Goal: Contribute content: Add original content to the website for others to see

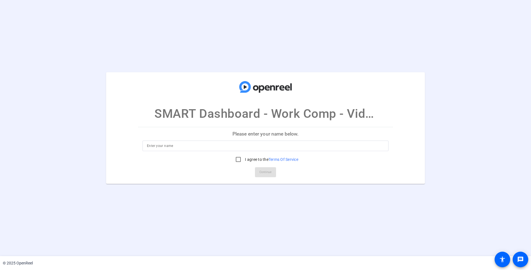
click at [191, 140] on p "Please enter your name below." at bounding box center [265, 133] width 255 height 13
click at [191, 144] on input at bounding box center [265, 145] width 237 height 7
type input "Dan Link"
click at [238, 161] on input "I agree to the Terms Of Service" at bounding box center [238, 159] width 11 height 11
checkbox input "true"
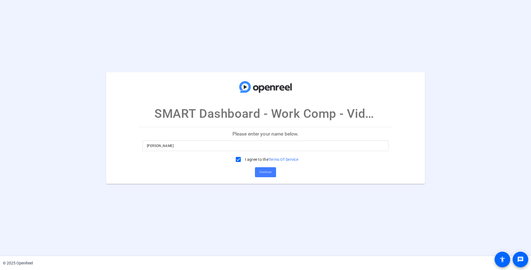
click at [262, 172] on span "Continue" at bounding box center [265, 172] width 12 height 8
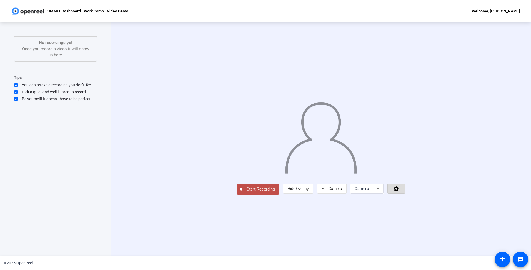
click at [405, 195] on span at bounding box center [396, 188] width 17 height 13
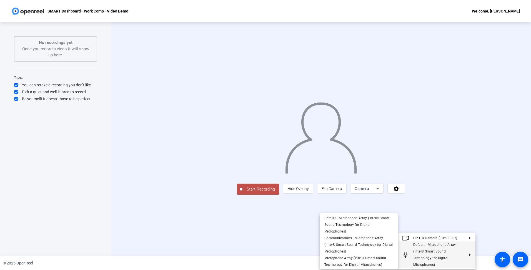
click at [485, 207] on div at bounding box center [265, 135] width 531 height 270
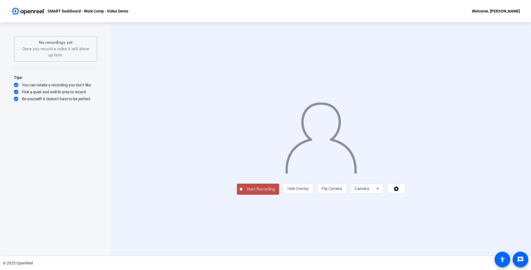
click at [242, 192] on span "Start Recording" at bounding box center [260, 189] width 37 height 6
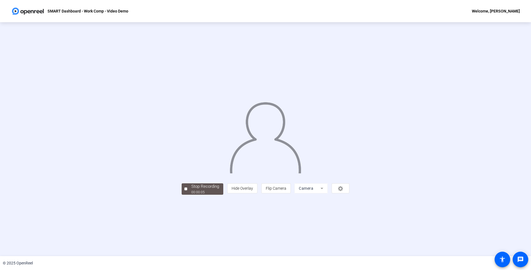
click at [182, 178] on div at bounding box center [266, 131] width 168 height 94
click at [183, 125] on div at bounding box center [266, 131] width 168 height 94
click at [328, 193] on mat-form-field "Camera" at bounding box center [310, 188] width 33 height 10
click at [349, 193] on div "person Hide Overlay flip Flip Camera Camera" at bounding box center [288, 188] width 122 height 10
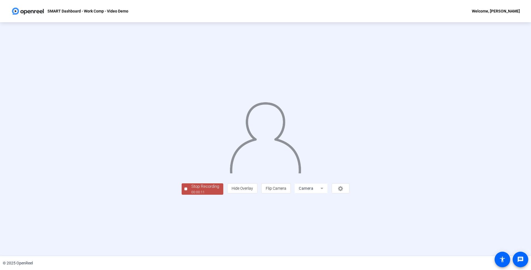
click at [349, 193] on div "person Hide Overlay flip Flip Camera Camera" at bounding box center [288, 188] width 122 height 10
drag, startPoint x: 503, startPoint y: 257, endPoint x: 504, endPoint y: 254, distance: 3.1
click at [503, 257] on mat-icon "accessibility" at bounding box center [502, 259] width 7 height 7
drag, startPoint x: 502, startPoint y: 166, endPoint x: 471, endPoint y: 59, distance: 111.5
click at [502, 165] on div "Stop Recording 00:00:13 person Hide Overlay flip Flip Camera Camera" at bounding box center [265, 139] width 531 height 234
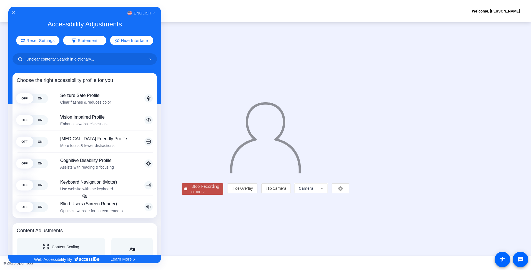
click at [12, 10] on div "English" at bounding box center [84, 12] width 153 height 7
click at [12, 14] on icon "Close Accessibility Interface" at bounding box center [14, 13] width 4 height 4
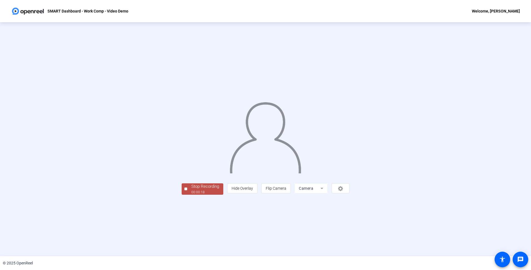
click at [240, 173] on img at bounding box center [265, 136] width 72 height 76
click at [191, 190] on div "Stop Recording" at bounding box center [205, 186] width 28 height 6
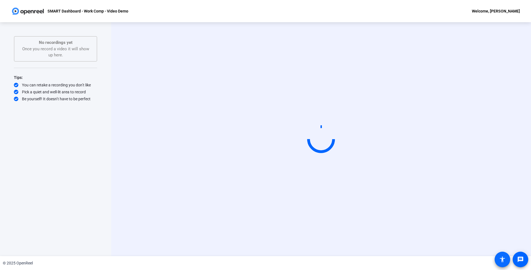
click at [506, 262] on span at bounding box center [502, 259] width 13 height 13
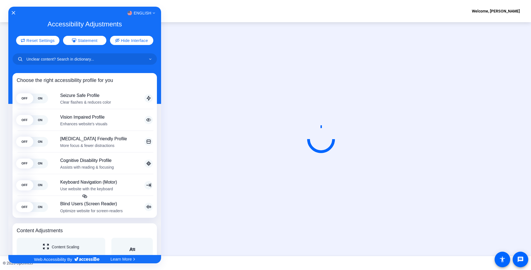
click at [523, 260] on div at bounding box center [265, 135] width 531 height 270
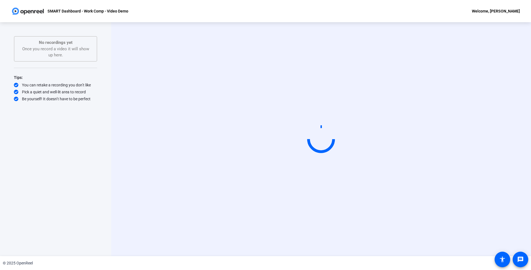
click at [523, 223] on div "Start Recording" at bounding box center [321, 139] width 420 height 234
click at [521, 258] on mat-icon "message" at bounding box center [520, 259] width 7 height 7
click at [90, 136] on div "Start Recording No recordings yet Once you record a video it will show up here.…" at bounding box center [55, 133] width 83 height 194
click at [279, 155] on video at bounding box center [320, 139] width 83 height 47
click at [327, 116] on video at bounding box center [320, 139] width 83 height 47
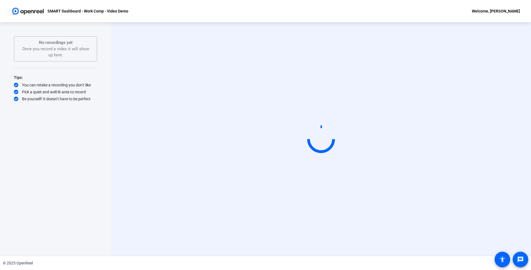
click at [336, 116] on video at bounding box center [320, 139] width 83 height 47
click at [331, 116] on video at bounding box center [320, 139] width 83 height 47
click at [491, 116] on div "Start Recording" at bounding box center [320, 139] width 357 height 47
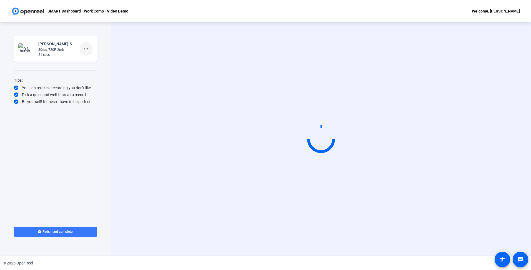
click at [87, 49] on mat-icon "more_horiz" at bounding box center [86, 49] width 7 height 7
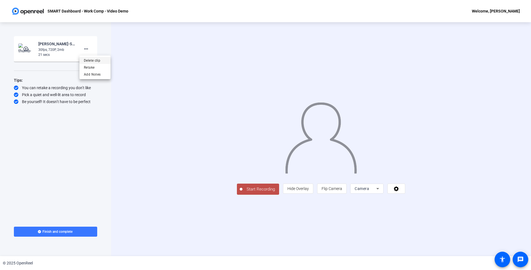
click at [91, 59] on span "Delete clip" at bounding box center [95, 60] width 22 height 7
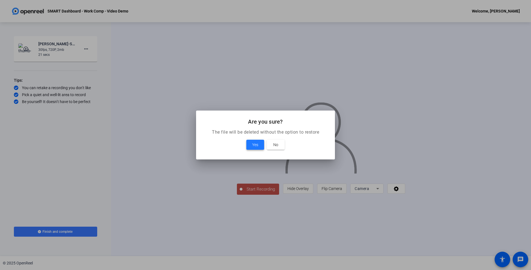
click at [255, 144] on span "Yes" at bounding box center [255, 144] width 6 height 7
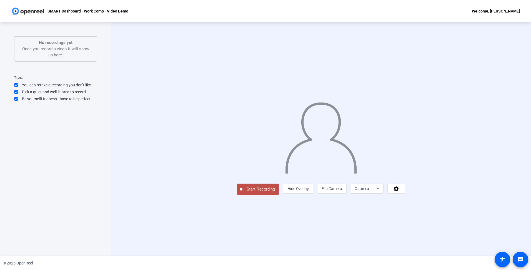
click at [381, 192] on icon at bounding box center [377, 188] width 7 height 7
click at [432, 199] on span "Screen" at bounding box center [428, 199] width 11 height 7
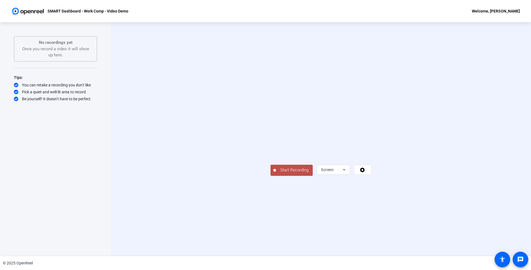
click at [276, 173] on span "Start Recording" at bounding box center [294, 170] width 37 height 6
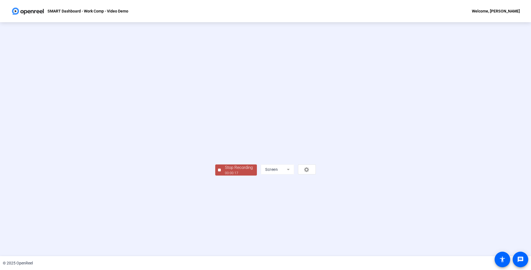
click at [225, 171] on div "Stop Recording" at bounding box center [239, 167] width 28 height 6
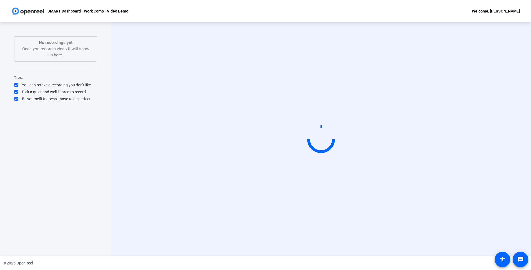
click at [279, 116] on video at bounding box center [320, 139] width 83 height 47
click at [330, 132] on div at bounding box center [321, 139] width 30 height 30
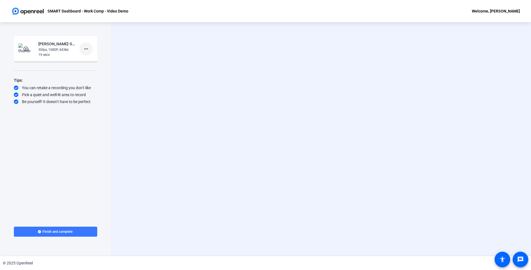
click at [86, 50] on mat-icon "more_horiz" at bounding box center [86, 49] width 7 height 7
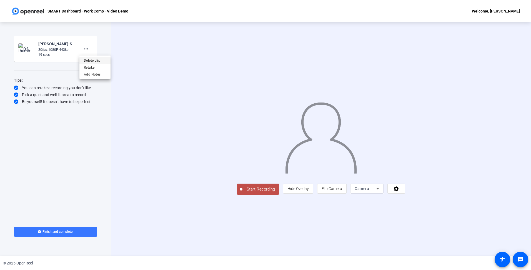
click at [96, 59] on span "Delete clip" at bounding box center [95, 60] width 22 height 7
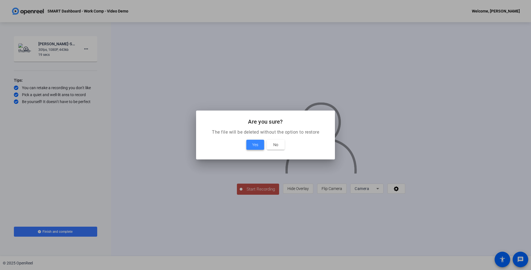
click at [254, 144] on span "Yes" at bounding box center [255, 144] width 6 height 7
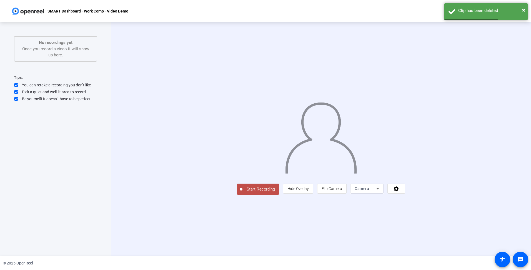
click at [376, 192] on div "Camera" at bounding box center [366, 188] width 22 height 7
click at [437, 201] on mat-option "Screen" at bounding box center [437, 199] width 33 height 11
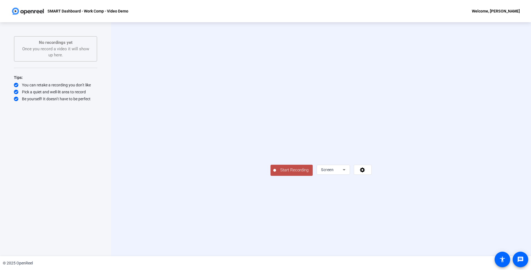
click at [276, 173] on span "Start Recording" at bounding box center [294, 170] width 37 height 6
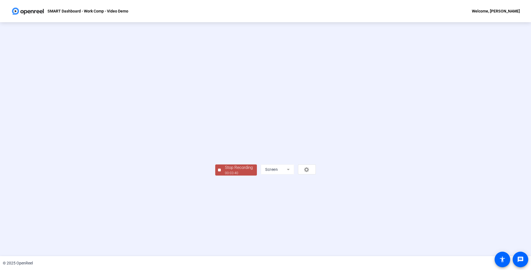
click at [225, 171] on div "Stop Recording" at bounding box center [239, 167] width 28 height 6
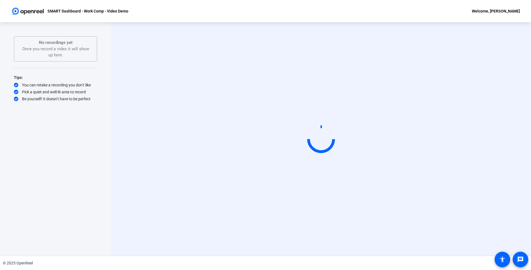
click at [141, 128] on div "Start Recording" at bounding box center [321, 139] width 420 height 234
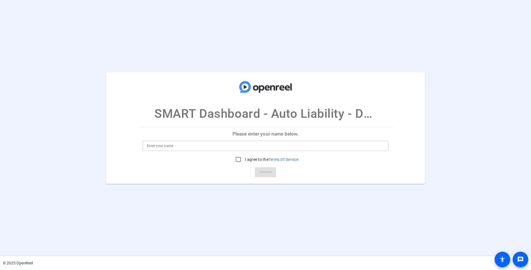
click at [235, 149] on input at bounding box center [265, 145] width 237 height 7
type input "[PERSON_NAME]"
click at [239, 158] on input "I agree to the Terms Of Service" at bounding box center [238, 159] width 11 height 11
checkbox input "true"
click at [260, 171] on span "Continue" at bounding box center [265, 172] width 12 height 8
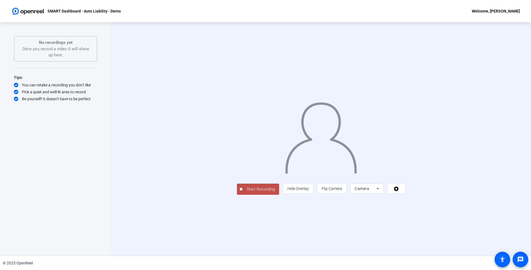
click at [376, 192] on div "Camera" at bounding box center [366, 188] width 22 height 7
click at [443, 203] on mat-option "Screen" at bounding box center [437, 199] width 33 height 11
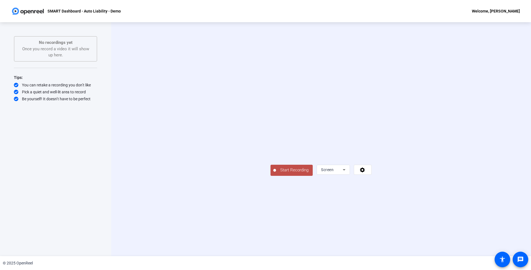
click at [276, 173] on span "Start Recording" at bounding box center [294, 170] width 37 height 6
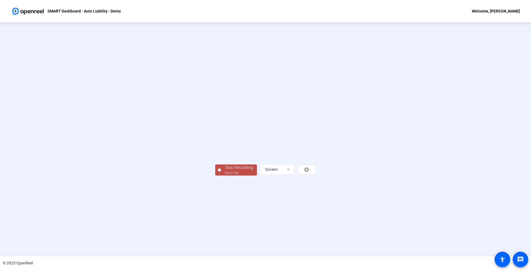
click at [225, 171] on div "Stop Recording" at bounding box center [239, 167] width 28 height 6
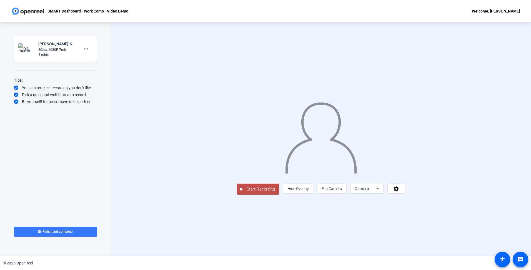
click at [134, 44] on div "Start Recording person Hide Overlay flip Flip Camera Camera" at bounding box center [321, 139] width 420 height 234
click at [27, 47] on mat-icon "play_circle_outline" at bounding box center [26, 49] width 7 height 6
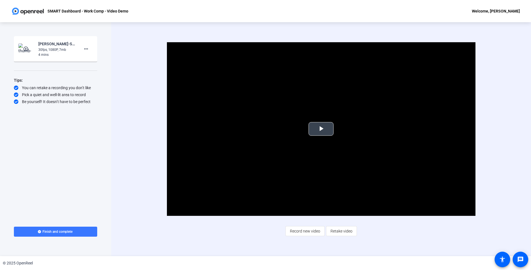
click at [321, 129] on span "Video Player" at bounding box center [321, 129] width 0 height 0
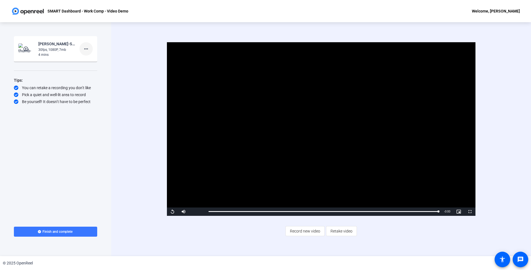
click at [87, 47] on mat-icon "more_horiz" at bounding box center [86, 49] width 7 height 7
click at [112, 203] on div at bounding box center [265, 135] width 531 height 270
click at [63, 231] on span "Finish and complete" at bounding box center [57, 231] width 30 height 4
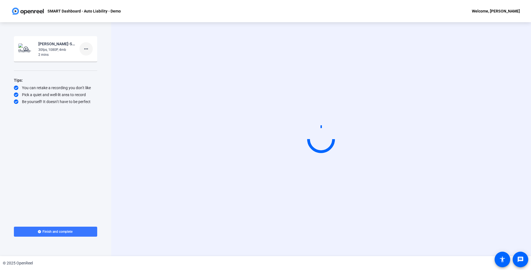
click at [88, 49] on mat-icon "more_horiz" at bounding box center [86, 49] width 7 height 7
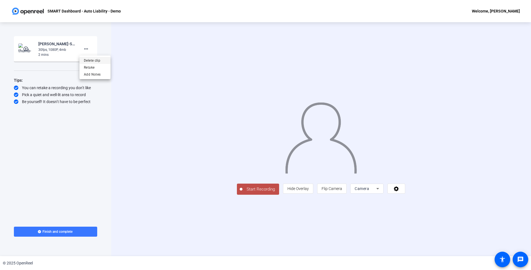
click at [93, 60] on span "Delete clip" at bounding box center [95, 60] width 22 height 7
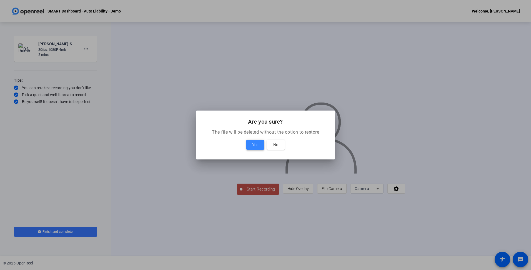
click at [257, 144] on span "Yes" at bounding box center [255, 144] width 6 height 7
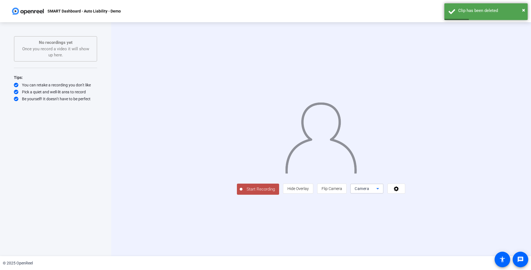
click at [376, 192] on div "Camera" at bounding box center [366, 188] width 22 height 7
click at [423, 199] on span "Screen" at bounding box center [428, 199] width 11 height 7
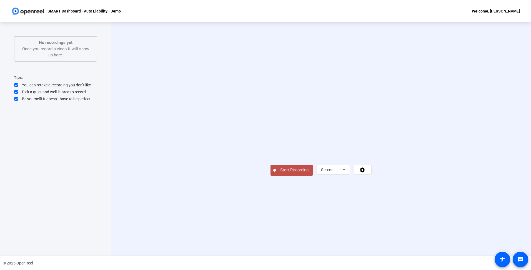
click at [276, 173] on span "Start Recording" at bounding box center [294, 170] width 37 height 6
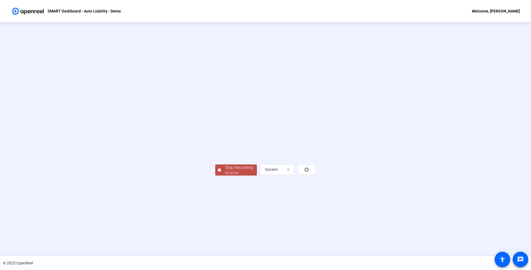
click at [225, 171] on div "Stop Recording" at bounding box center [239, 167] width 28 height 6
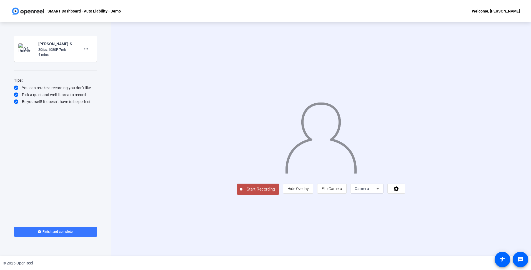
click at [21, 47] on img at bounding box center [26, 48] width 16 height 11
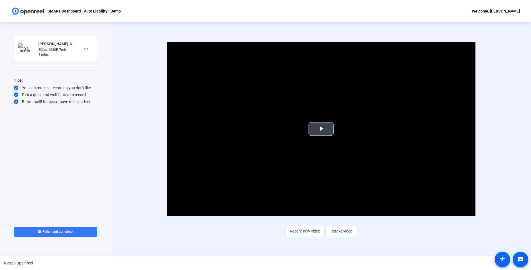
click at [321, 129] on span "Video Player" at bounding box center [321, 129] width 0 height 0
click at [88, 50] on mat-icon "more_horiz" at bounding box center [86, 49] width 7 height 7
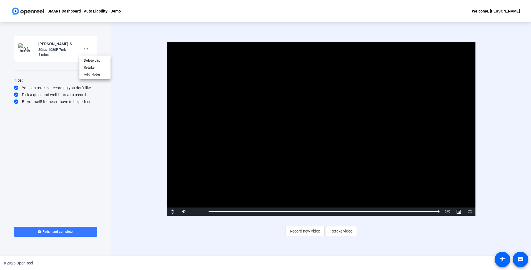
click at [127, 212] on div at bounding box center [265, 135] width 531 height 270
click at [86, 233] on span at bounding box center [55, 231] width 83 height 13
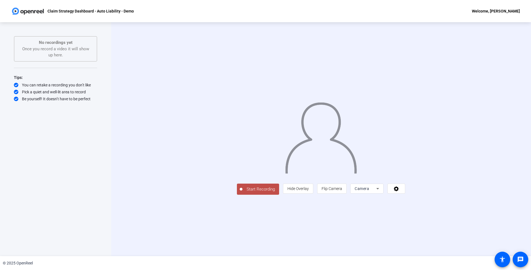
click at [376, 192] on div "Camera" at bounding box center [366, 188] width 22 height 7
click at [432, 200] on span "Screen" at bounding box center [428, 199] width 11 height 7
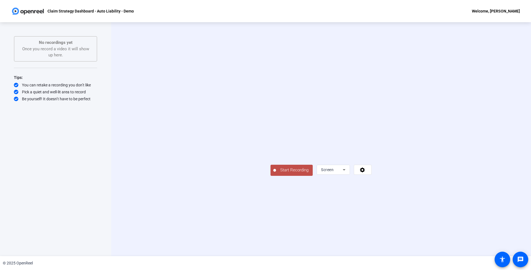
click at [276, 173] on span "Start Recording" at bounding box center [294, 170] width 37 height 6
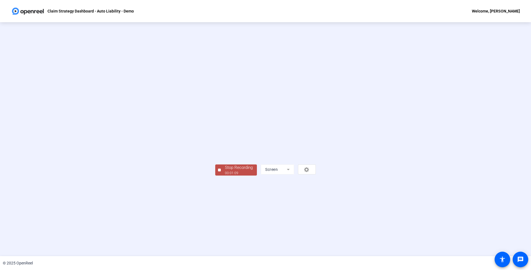
click at [225, 176] on div "00:01:09" at bounding box center [239, 173] width 28 height 5
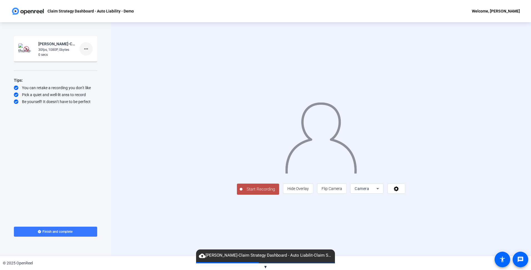
click at [88, 49] on mat-icon "more_horiz" at bounding box center [86, 49] width 7 height 7
click at [94, 63] on span "Delete clip" at bounding box center [95, 60] width 22 height 7
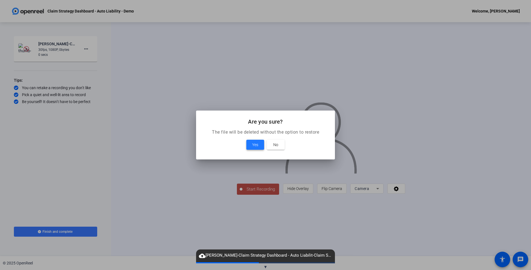
click at [259, 145] on span at bounding box center [255, 144] width 18 height 13
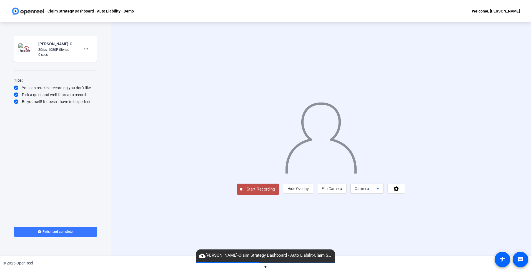
click at [381, 192] on icon at bounding box center [377, 188] width 7 height 7
click at [438, 202] on mat-option "Screen" at bounding box center [437, 199] width 33 height 11
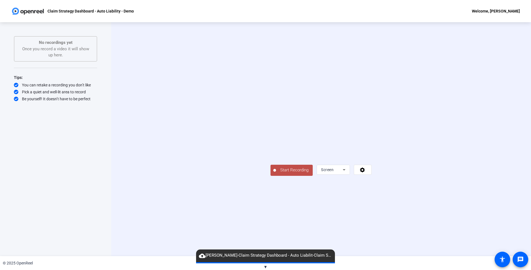
click at [276, 173] on span "Start Recording" at bounding box center [294, 170] width 37 height 6
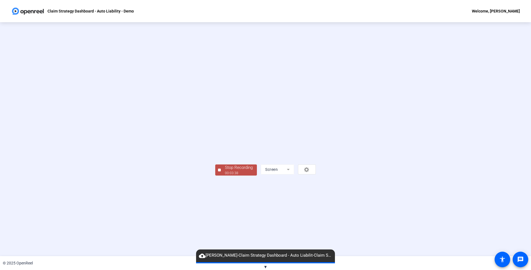
click at [225, 171] on div "Stop Recording" at bounding box center [239, 167] width 28 height 6
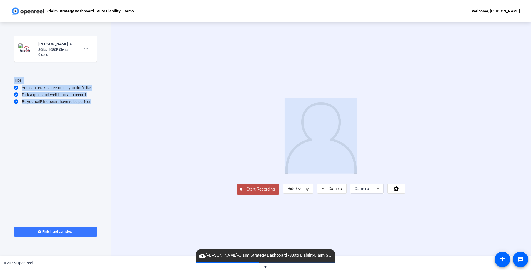
click at [111, 46] on div "Start Recording [PERSON_NAME]-Claim Strategy Dashboard - Auto Liabilit-Claim St…" at bounding box center [265, 139] width 531 height 234
drag, startPoint x: 111, startPoint y: 46, endPoint x: 86, endPoint y: 48, distance: 25.2
click at [86, 48] on mat-icon "more_horiz" at bounding box center [86, 49] width 7 height 7
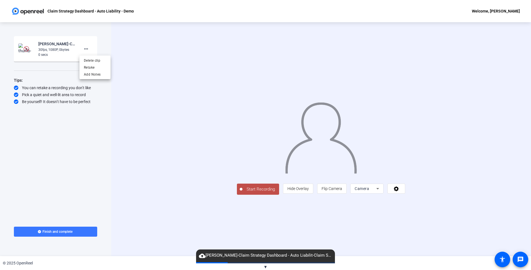
click at [129, 51] on div at bounding box center [265, 135] width 531 height 270
click at [29, 47] on img at bounding box center [27, 49] width 6 height 6
click at [52, 48] on div "30fps, 1080P, 0bytes" at bounding box center [56, 49] width 37 height 5
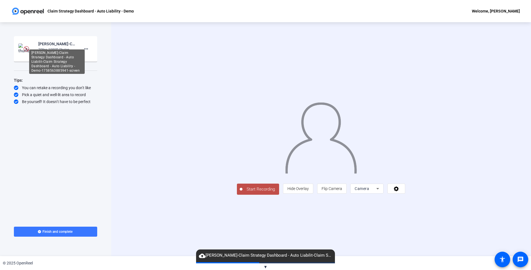
click at [61, 41] on div "[PERSON_NAME]-Claim Strategy Dashboard - Auto Liabilit-Claim Strategy Dashboard…" at bounding box center [56, 44] width 37 height 7
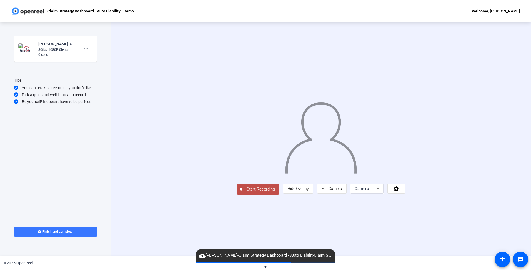
click at [24, 50] on img at bounding box center [27, 49] width 6 height 6
click at [25, 54] on img at bounding box center [26, 48] width 16 height 11
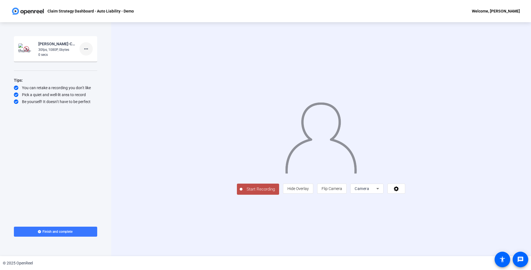
click at [89, 49] on mat-icon "more_horiz" at bounding box center [86, 49] width 7 height 7
click at [76, 49] on div at bounding box center [265, 135] width 531 height 270
click at [71, 43] on div "Dan Link-Claim Strategy Dashboard - Auto Liabilit-Claim Strategy Dashboard - Au…" at bounding box center [56, 44] width 37 height 7
click at [369, 191] on span "Camera" at bounding box center [362, 188] width 14 height 4
click at [436, 197] on mat-option "Screen" at bounding box center [437, 199] width 33 height 11
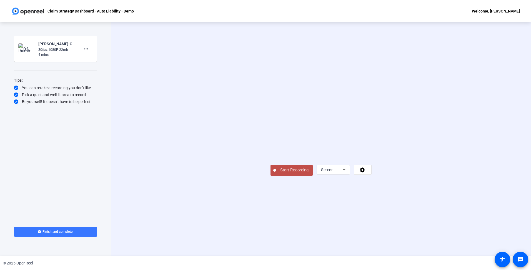
click at [276, 173] on span "Start Recording" at bounding box center [294, 170] width 37 height 6
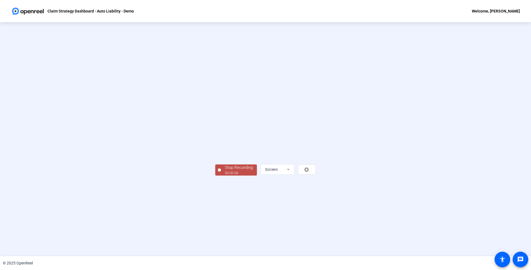
click at [225, 176] on div "00:00:08" at bounding box center [239, 173] width 28 height 5
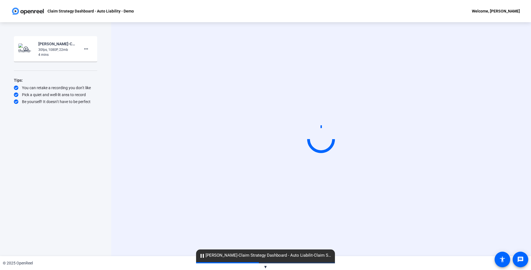
click at [26, 47] on mat-icon "play_circle_outline" at bounding box center [26, 49] width 7 height 6
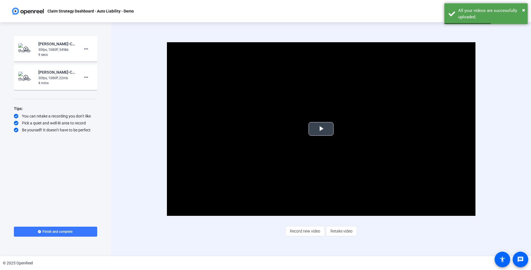
click at [321, 129] on span "Video Player" at bounding box center [321, 129] width 0 height 0
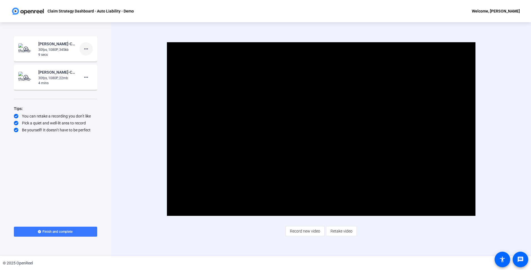
click at [89, 48] on span at bounding box center [85, 48] width 13 height 13
click at [100, 59] on span "Delete clip" at bounding box center [95, 60] width 22 height 7
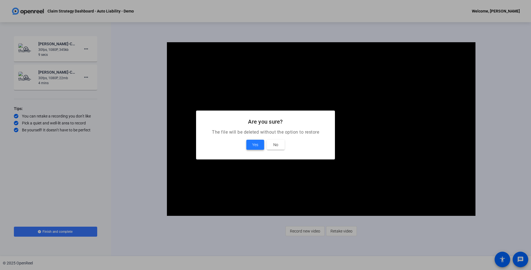
click at [257, 145] on span "Yes" at bounding box center [255, 144] width 6 height 7
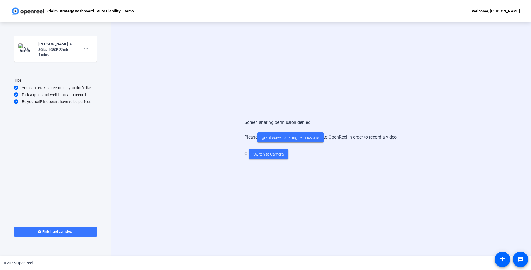
click at [25, 49] on mat-icon "play_circle_outline" at bounding box center [26, 49] width 7 height 6
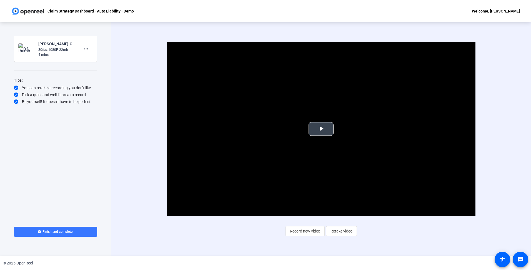
click at [321, 129] on span "Video Player" at bounding box center [321, 129] width 0 height 0
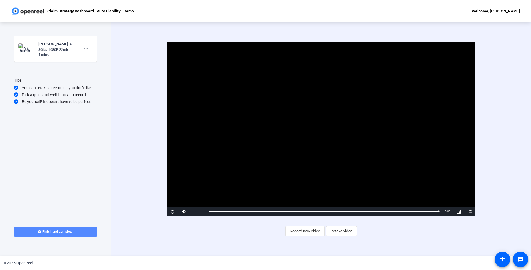
click at [63, 232] on span "Finish and complete" at bounding box center [57, 231] width 30 height 4
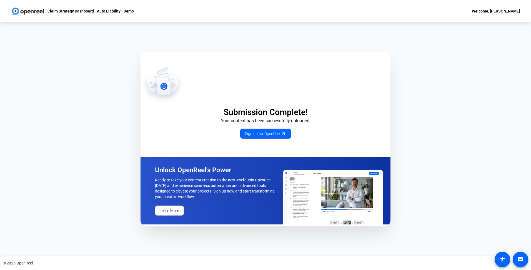
drag, startPoint x: 9, startPoint y: 87, endPoint x: 59, endPoint y: 84, distance: 50.1
click at [10, 87] on div "Submission Complete! Your content has been successfully uploaded. Sign up for O…" at bounding box center [265, 139] width 531 height 234
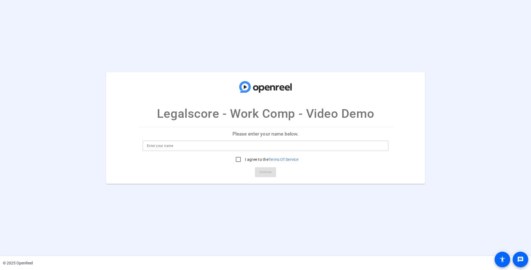
click at [208, 144] on input at bounding box center [265, 145] width 237 height 7
type input "[PERSON_NAME]"
click at [237, 156] on input "I agree to the Terms Of Service" at bounding box center [238, 159] width 11 height 11
checkbox input "true"
click at [258, 172] on span at bounding box center [265, 172] width 21 height 13
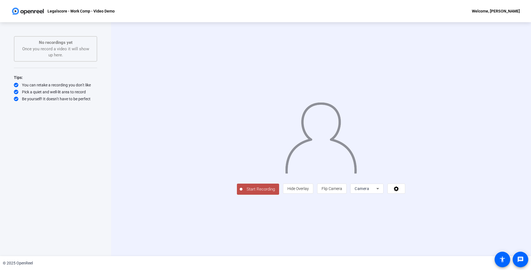
click at [369, 191] on span "Camera" at bounding box center [362, 188] width 14 height 4
click at [431, 202] on span "Screen" at bounding box center [428, 199] width 11 height 7
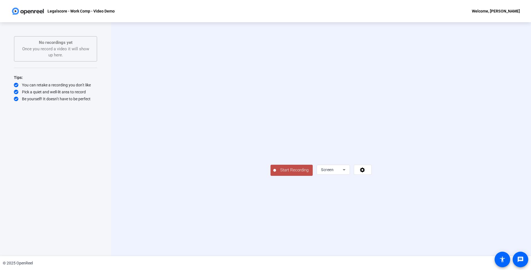
click at [276, 173] on span "Start Recording" at bounding box center [294, 170] width 37 height 6
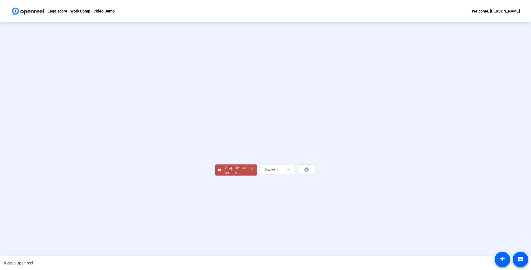
click at [225, 176] on div "00:00:10" at bounding box center [239, 173] width 28 height 5
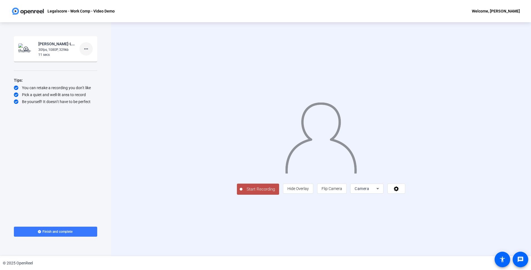
click at [86, 50] on mat-icon "more_horiz" at bounding box center [86, 49] width 7 height 7
click at [97, 62] on span "Delete clip" at bounding box center [95, 60] width 22 height 7
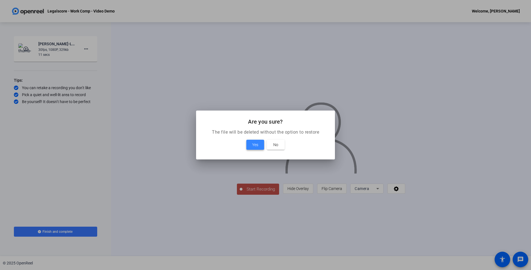
click at [261, 142] on span at bounding box center [255, 144] width 18 height 13
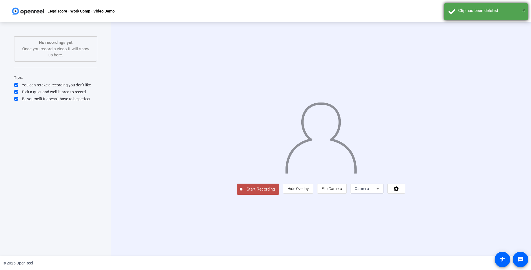
click at [524, 11] on span "×" at bounding box center [523, 10] width 3 height 7
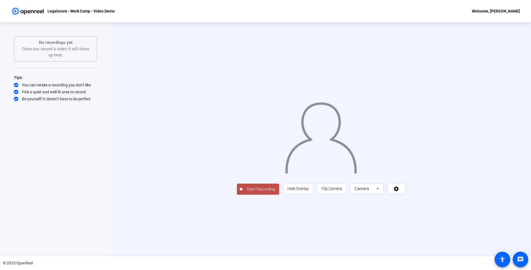
click at [384, 194] on div "Camera" at bounding box center [366, 189] width 33 height 10
click at [431, 200] on span "Screen" at bounding box center [428, 199] width 11 height 7
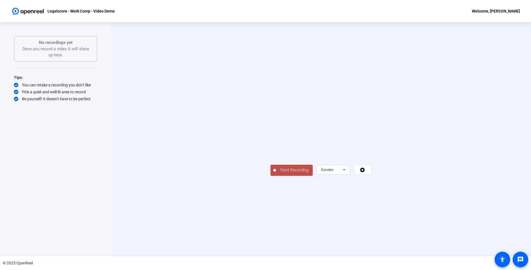
click at [276, 173] on span "Start Recording" at bounding box center [294, 170] width 37 height 6
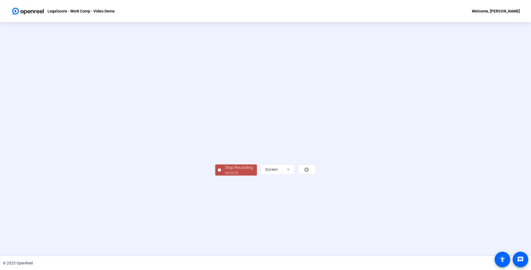
click at [225, 176] on div "00:03:29" at bounding box center [239, 173] width 28 height 5
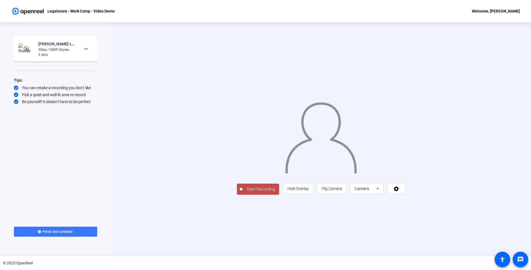
click at [128, 106] on div "Start Recording person Hide Overlay flip Flip Camera Camera" at bounding box center [321, 139] width 420 height 234
click at [27, 48] on mat-icon "play_circle_outline" at bounding box center [26, 49] width 7 height 6
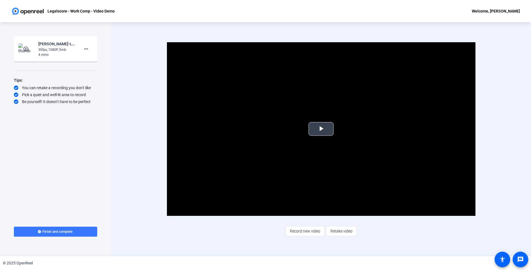
click at [321, 129] on span "Video Player" at bounding box center [321, 129] width 0 height 0
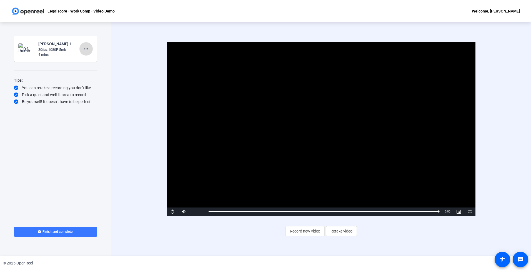
click at [87, 51] on mat-icon "more_horiz" at bounding box center [86, 49] width 7 height 7
click at [124, 93] on div at bounding box center [265, 135] width 531 height 270
click at [78, 234] on span at bounding box center [55, 231] width 83 height 13
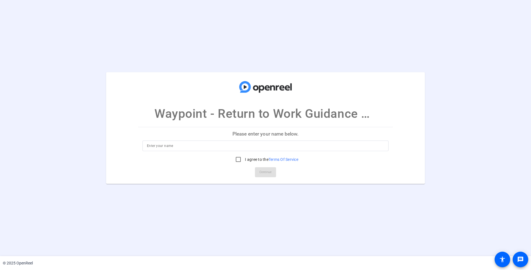
click at [209, 147] on input at bounding box center [265, 145] width 237 height 7
type input "Dan Link"
click at [238, 160] on input "I agree to the Terms Of Service" at bounding box center [238, 159] width 11 height 11
checkbox input "true"
click at [261, 169] on span "Continue" at bounding box center [265, 172] width 12 height 8
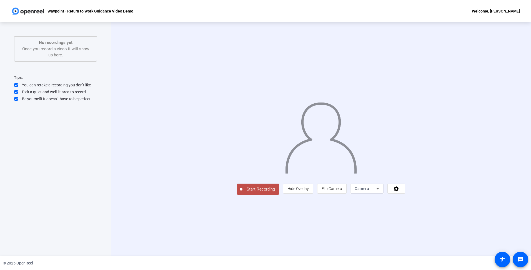
click at [376, 192] on div "Camera" at bounding box center [366, 188] width 22 height 7
click at [434, 199] on mat-option "Screen" at bounding box center [437, 199] width 33 height 11
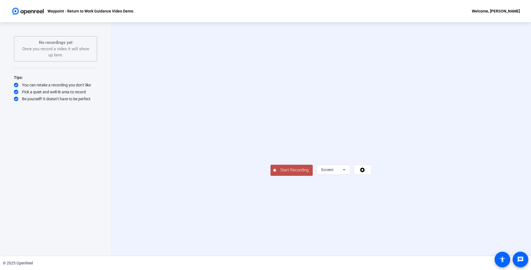
click at [276, 173] on span "Start Recording" at bounding box center [294, 170] width 37 height 6
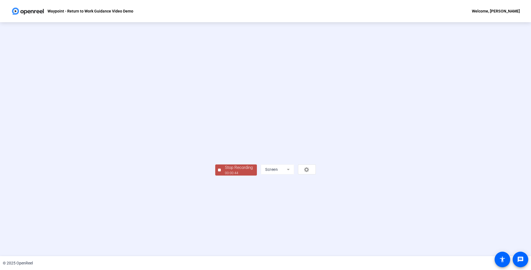
click at [225, 171] on div "Stop Recording" at bounding box center [239, 167] width 28 height 6
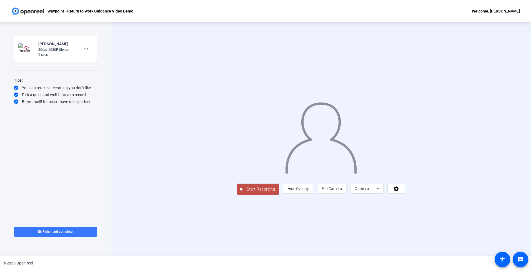
click at [369, 191] on span "Camera" at bounding box center [362, 188] width 14 height 4
click at [431, 200] on span "Screen" at bounding box center [428, 199] width 11 height 7
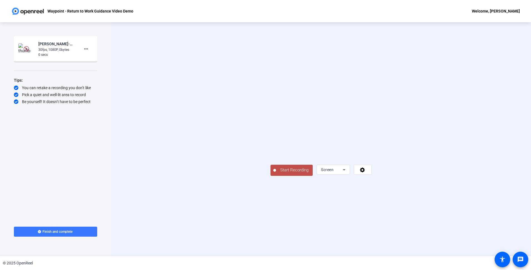
click at [276, 173] on span "Start Recording" at bounding box center [294, 170] width 37 height 6
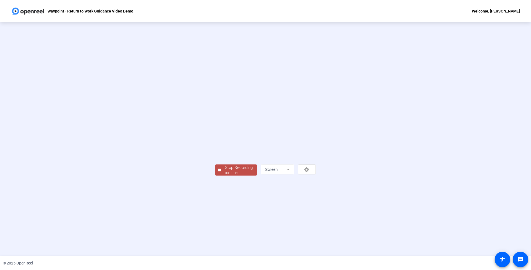
click at [225, 176] on div "00:00:12" at bounding box center [239, 173] width 28 height 5
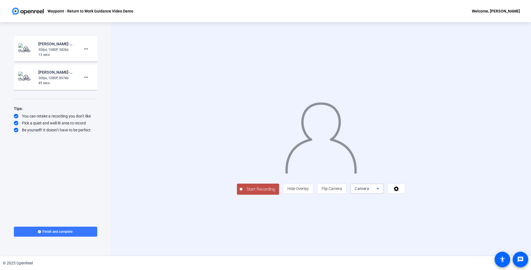
click at [376, 192] on div "Camera" at bounding box center [366, 188] width 22 height 7
click at [427, 199] on span "Screen" at bounding box center [428, 199] width 11 height 7
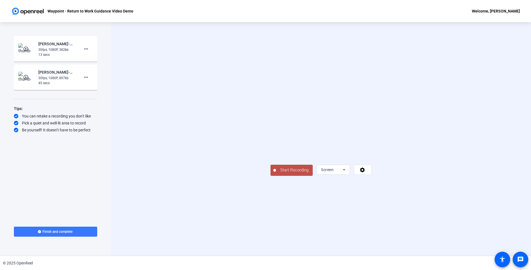
click at [276, 173] on span "Start Recording" at bounding box center [294, 170] width 37 height 6
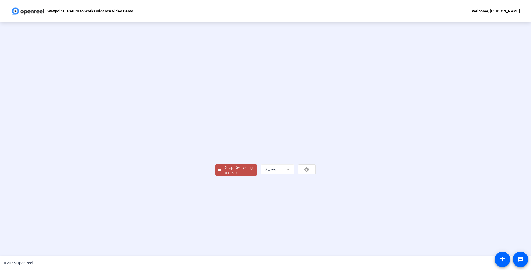
click at [225, 171] on div "Stop Recording" at bounding box center [239, 167] width 28 height 6
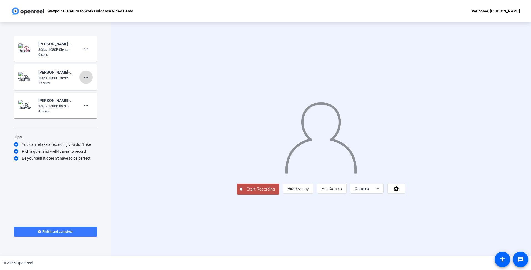
click at [88, 79] on mat-icon "more_horiz" at bounding box center [86, 77] width 7 height 7
click at [97, 91] on span "Delete clip" at bounding box center [95, 89] width 22 height 7
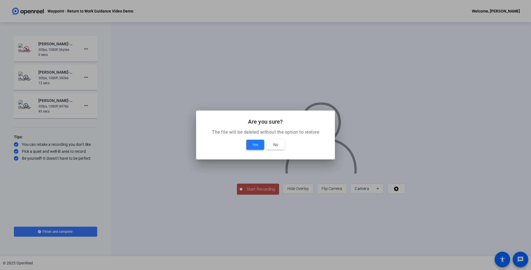
click at [250, 146] on span at bounding box center [255, 144] width 18 height 13
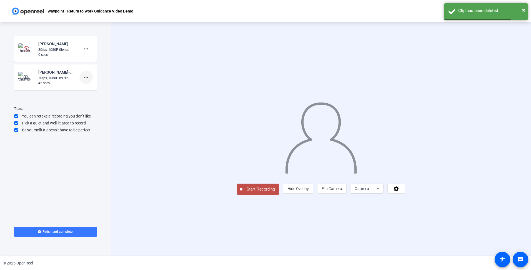
click at [84, 78] on mat-icon "more_horiz" at bounding box center [86, 77] width 7 height 7
click at [98, 89] on span "Delete clip" at bounding box center [95, 89] width 22 height 7
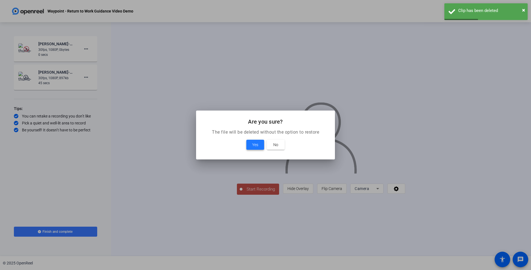
click at [257, 148] on span "Yes" at bounding box center [255, 144] width 6 height 7
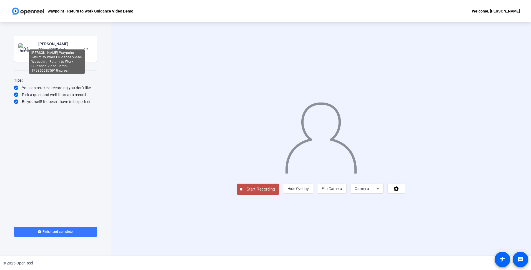
click at [59, 41] on div "[PERSON_NAME]-Waypoint - Return to Work Guidance Video-Waypoint - Return to Wor…" at bounding box center [56, 44] width 37 height 7
click at [25, 49] on mat-icon "play_circle_outline" at bounding box center [26, 49] width 7 height 6
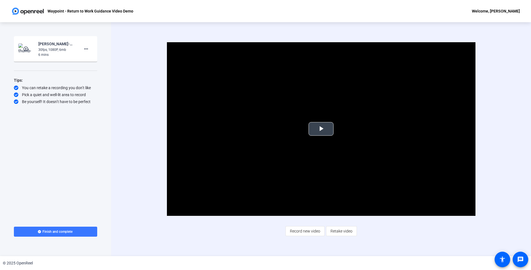
click at [321, 129] on span "Video Player" at bounding box center [321, 129] width 0 height 0
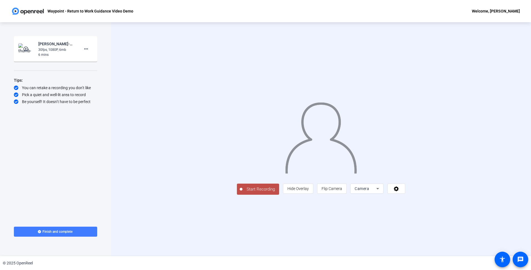
click at [71, 234] on span at bounding box center [55, 231] width 83 height 13
